Goal: Task Accomplishment & Management: Manage account settings

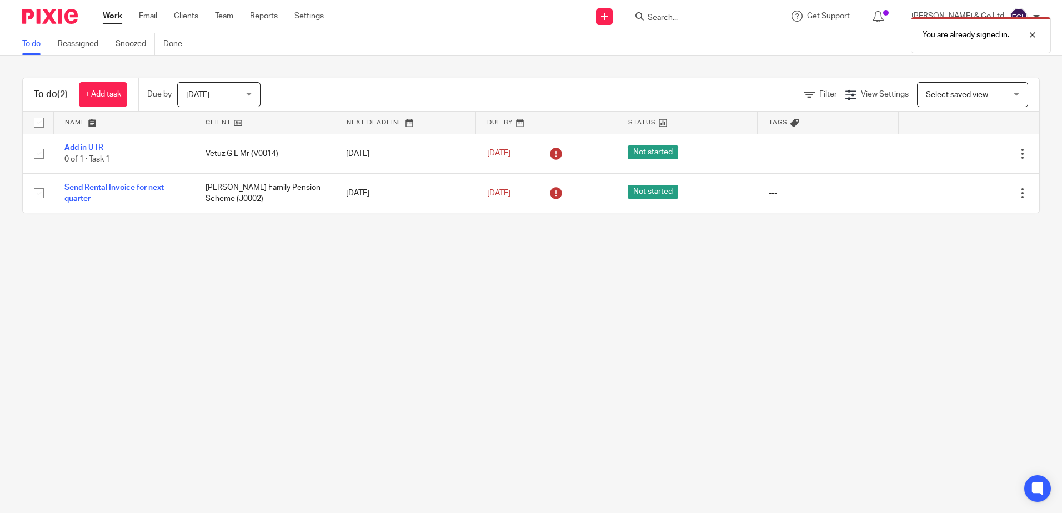
click at [756, 9] on form at bounding box center [705, 16] width 118 height 14
click at [715, 21] on div "You are already signed in." at bounding box center [791, 32] width 520 height 42
click at [721, 12] on div "You are already signed in." at bounding box center [791, 32] width 520 height 42
drag, startPoint x: 1035, startPoint y: 35, endPoint x: 997, endPoint y: 34, distance: 37.8
click at [1035, 35] on div at bounding box center [1024, 34] width 30 height 13
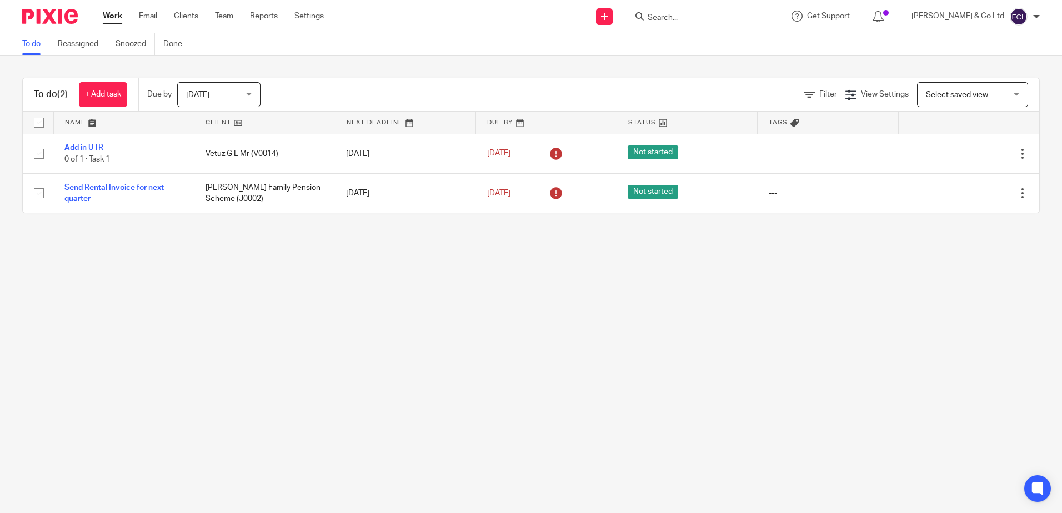
click at [746, 19] on input "Search" at bounding box center [696, 18] width 100 height 10
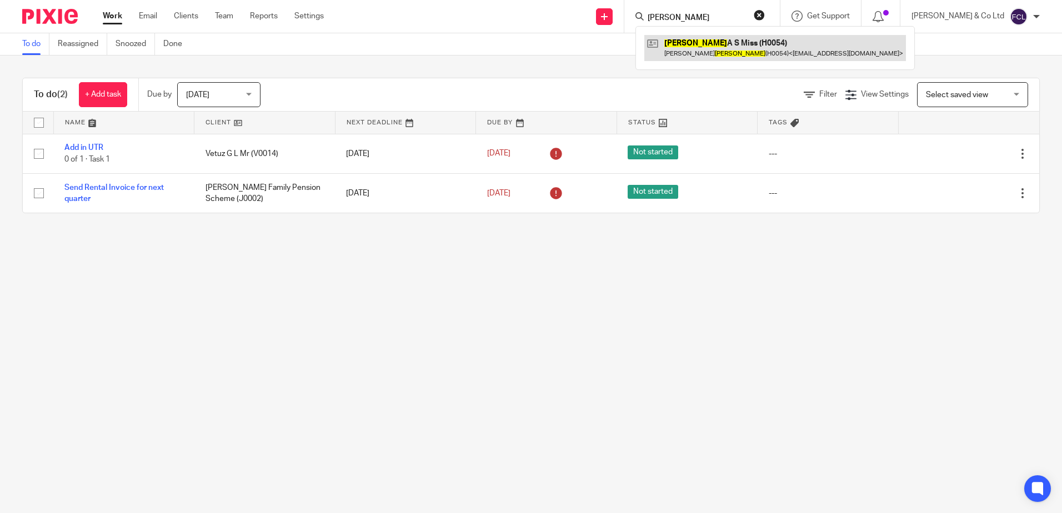
type input "[PERSON_NAME]"
click at [790, 42] on link at bounding box center [775, 48] width 262 height 26
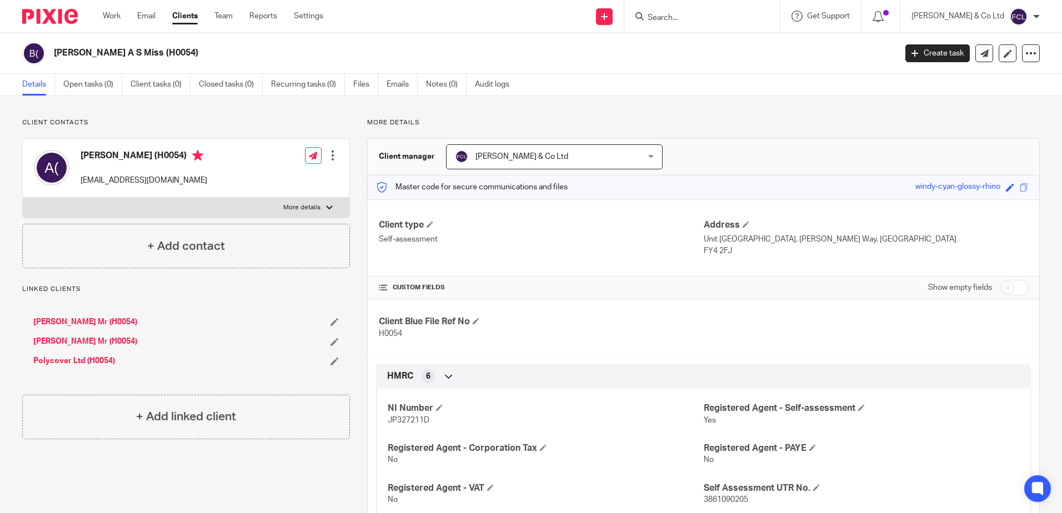
click at [764, 9] on form at bounding box center [705, 16] width 118 height 14
click at [746, 16] on input "Search" at bounding box center [696, 18] width 100 height 10
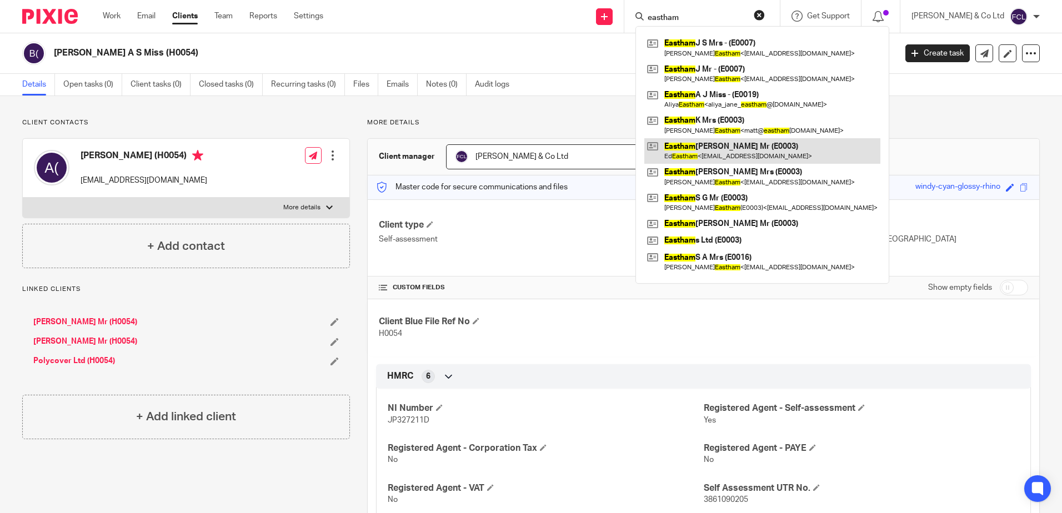
type input "eastham"
click at [736, 148] on link at bounding box center [762, 151] width 236 height 26
click at [752, 146] on link at bounding box center [762, 151] width 236 height 26
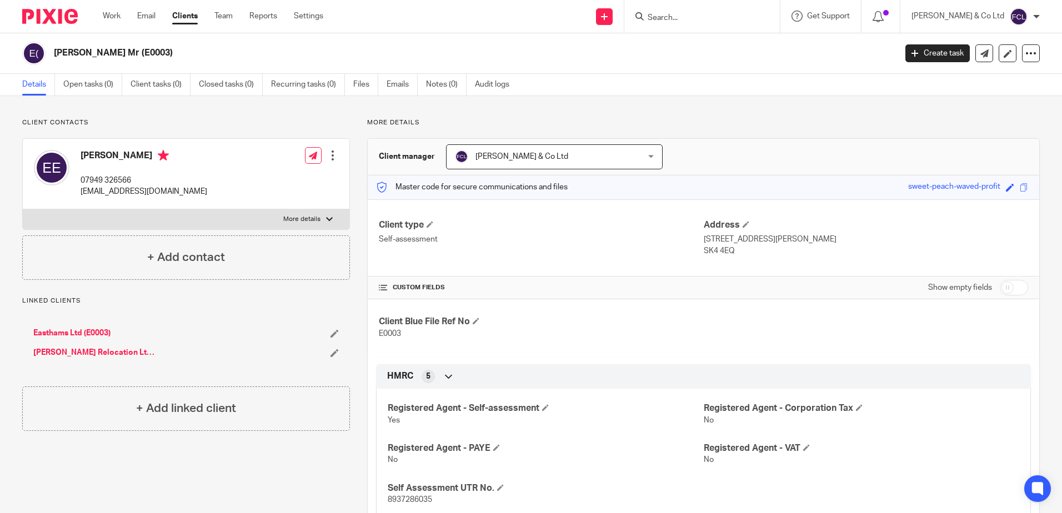
click at [746, 13] on input "Search" at bounding box center [696, 18] width 100 height 10
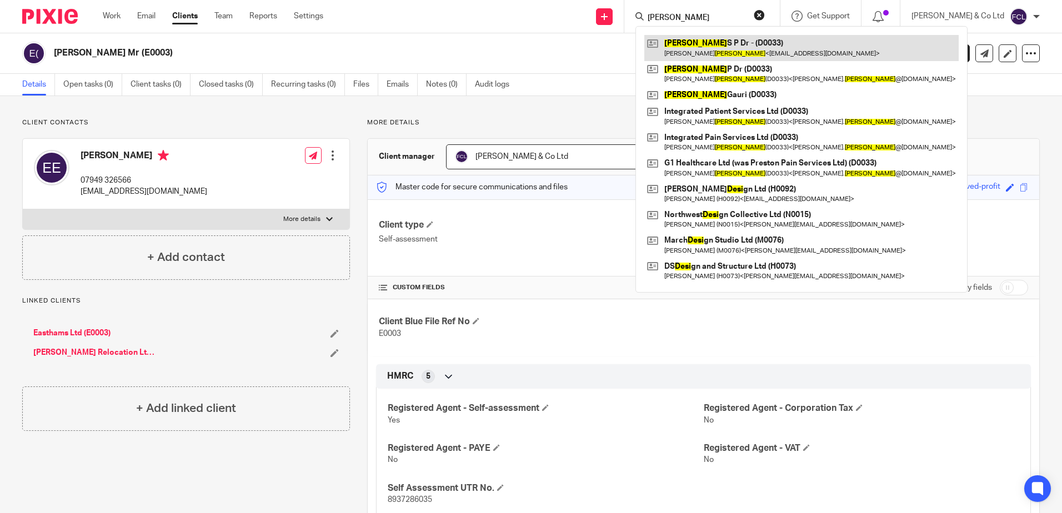
type input "DESAI"
click at [772, 48] on link at bounding box center [801, 48] width 314 height 26
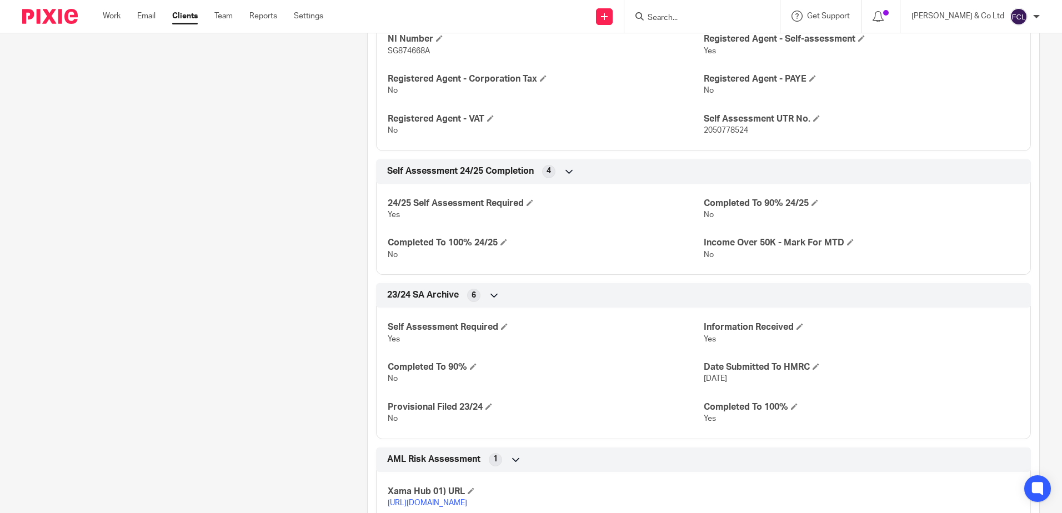
scroll to position [389, 0]
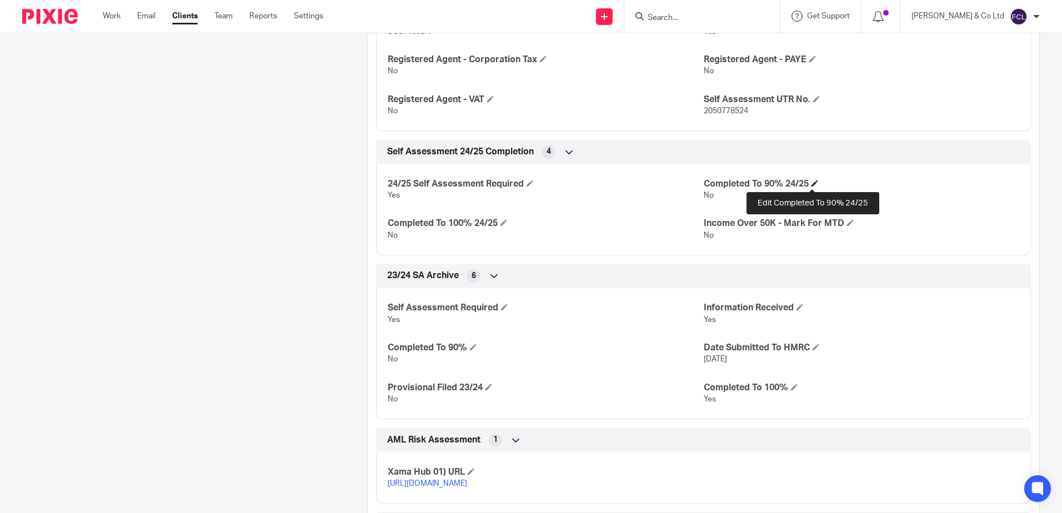
click at [811, 182] on span at bounding box center [814, 183] width 7 height 7
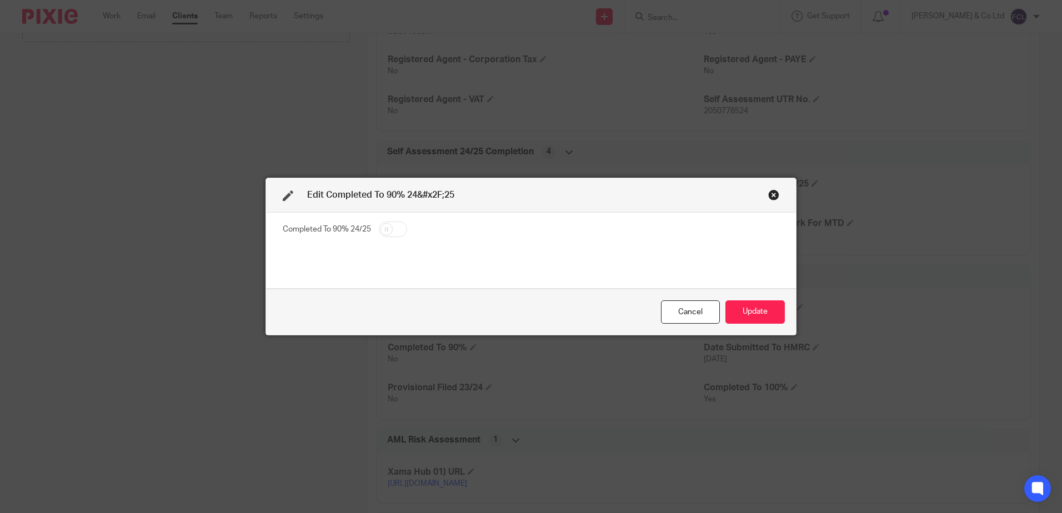
click at [379, 229] on input "checkbox" at bounding box center [393, 230] width 28 height 16
checkbox input "true"
click at [754, 319] on button "Update" at bounding box center [754, 312] width 59 height 24
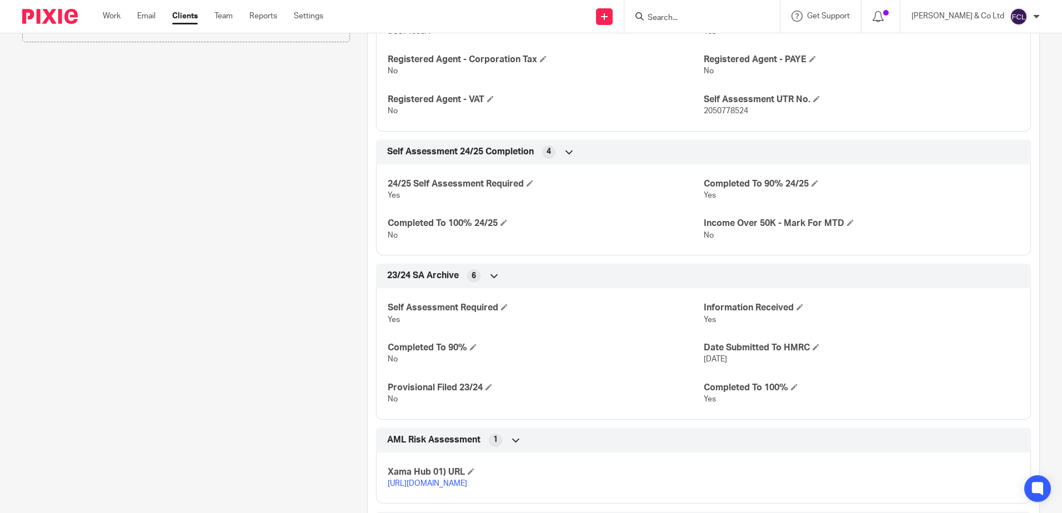
drag, startPoint x: 267, startPoint y: 225, endPoint x: 272, endPoint y: 158, distance: 66.8
click at [267, 219] on div "Client contacts [PERSON_NAME] 07967 609525 [EMAIL_ADDRESS][DOMAIN_NAME] Edit co…" at bounding box center [177, 223] width 345 height 987
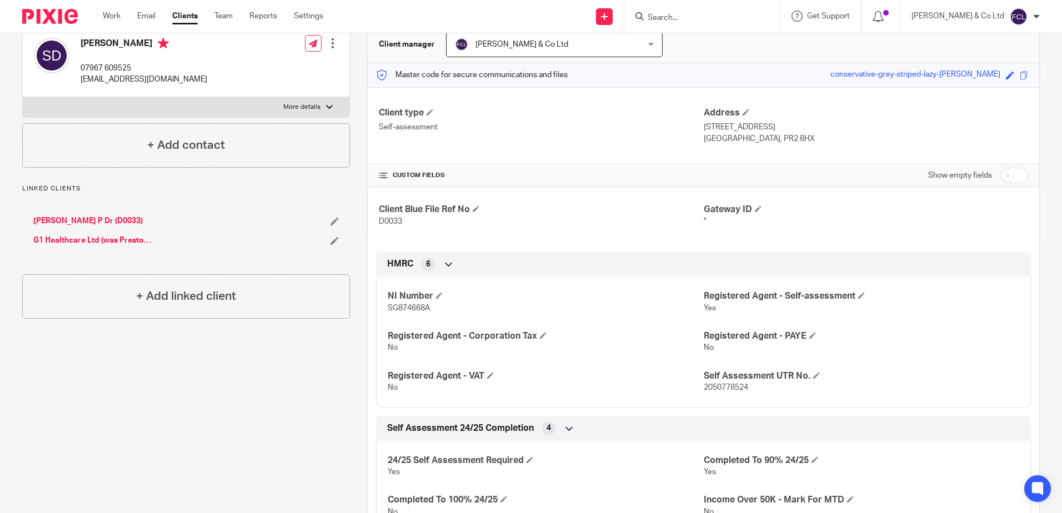
scroll to position [111, 0]
